Goal: Task Accomplishment & Management: Use online tool/utility

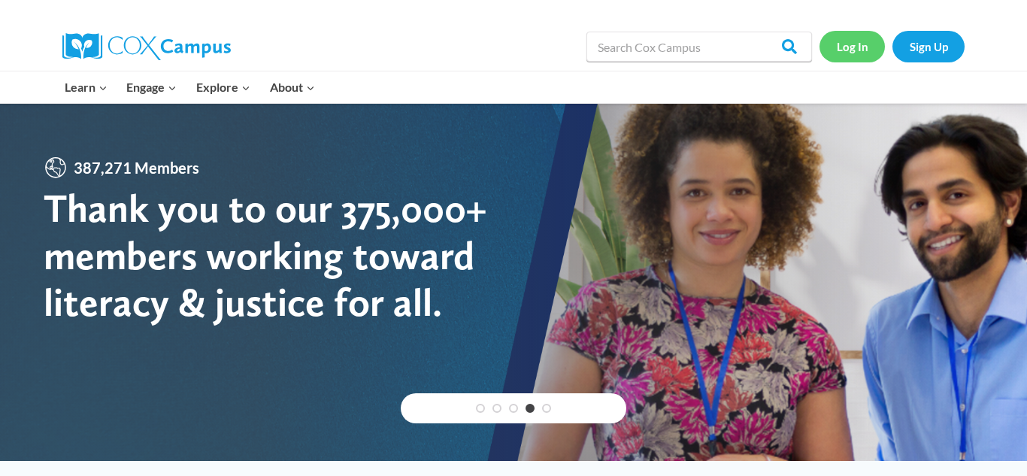
click at [856, 52] on link "Log In" at bounding box center [852, 46] width 65 height 31
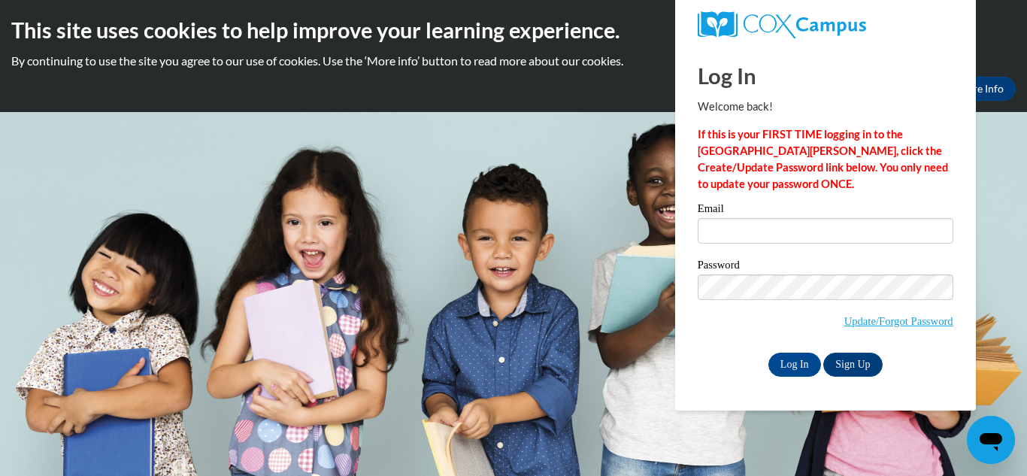
type input "worshamjan3@yahoo.com"
click at [805, 363] on input "Log In" at bounding box center [794, 365] width 53 height 24
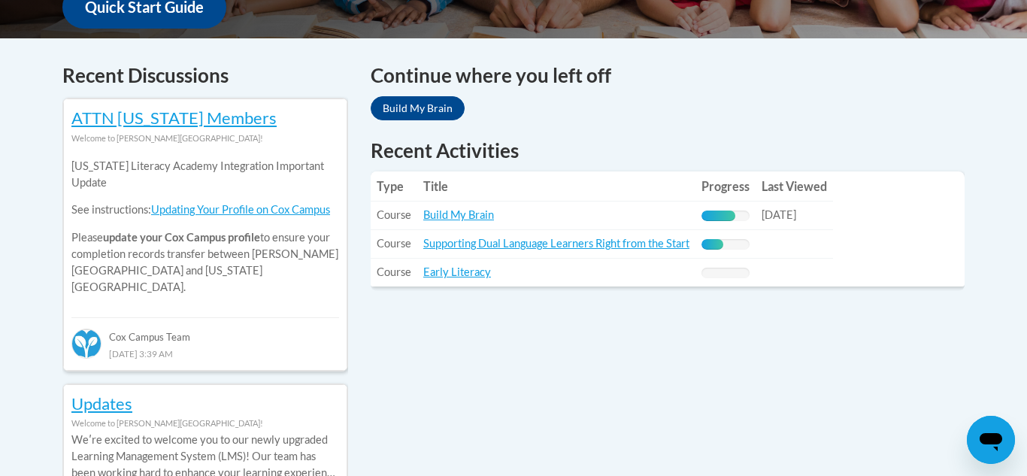
scroll to position [632, 0]
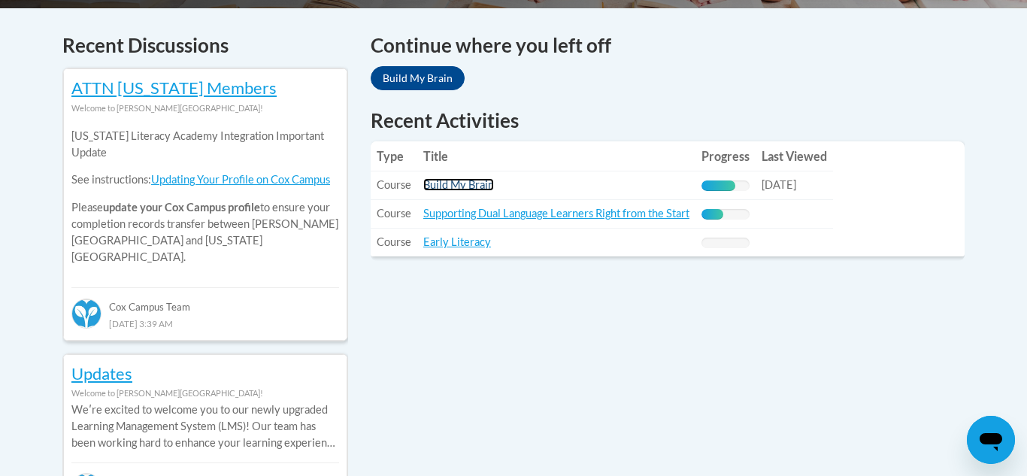
click at [448, 182] on link "Build My Brain" at bounding box center [458, 184] width 71 height 13
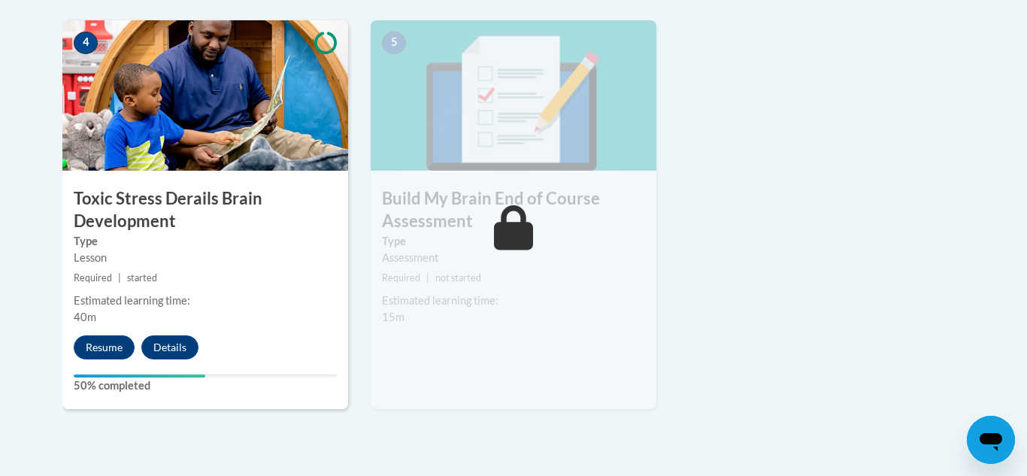
scroll to position [902, 0]
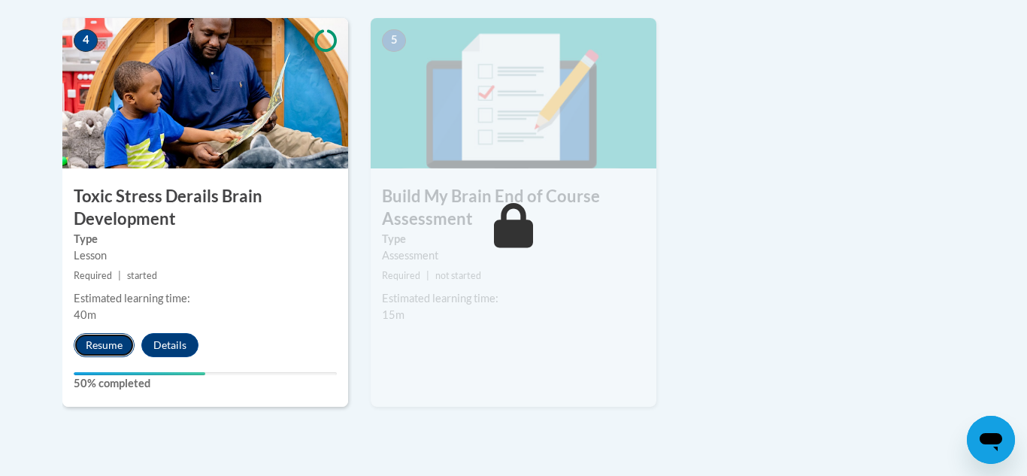
click at [98, 346] on button "Resume" at bounding box center [104, 345] width 61 height 24
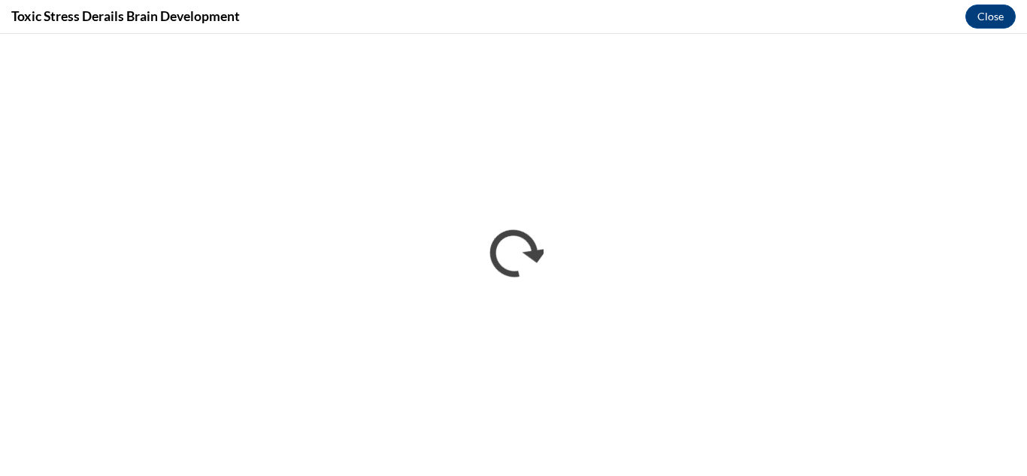
scroll to position [0, 0]
click at [993, 17] on button "Close" at bounding box center [990, 17] width 50 height 24
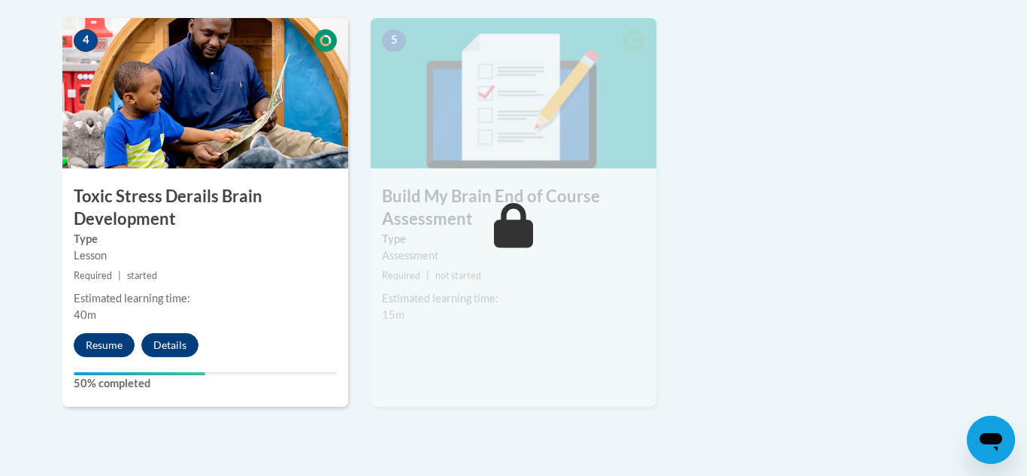
click at [91, 345] on button "Resume" at bounding box center [104, 345] width 61 height 24
